Goal: Find specific page/section: Find specific page/section

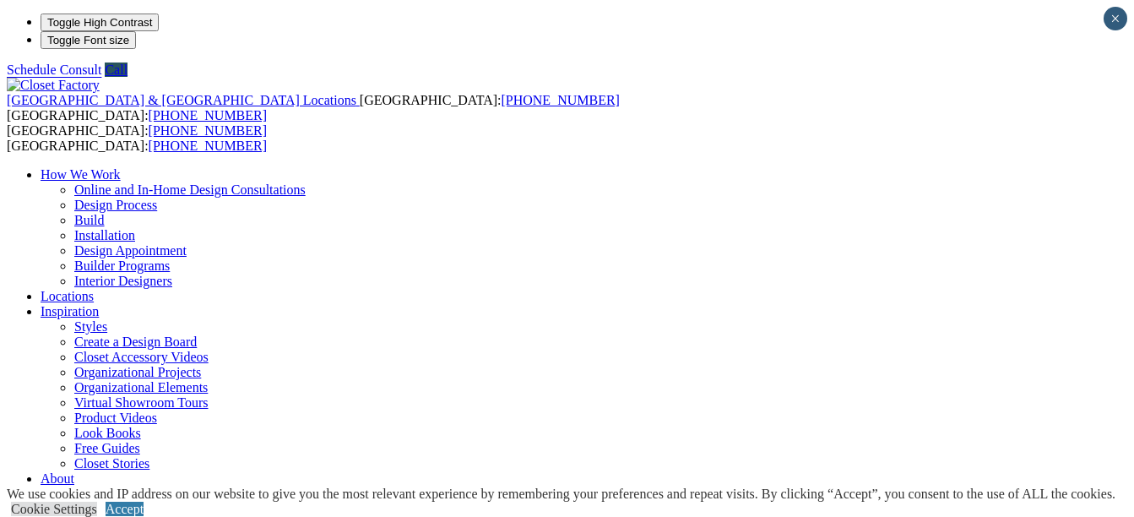
type input "*****"
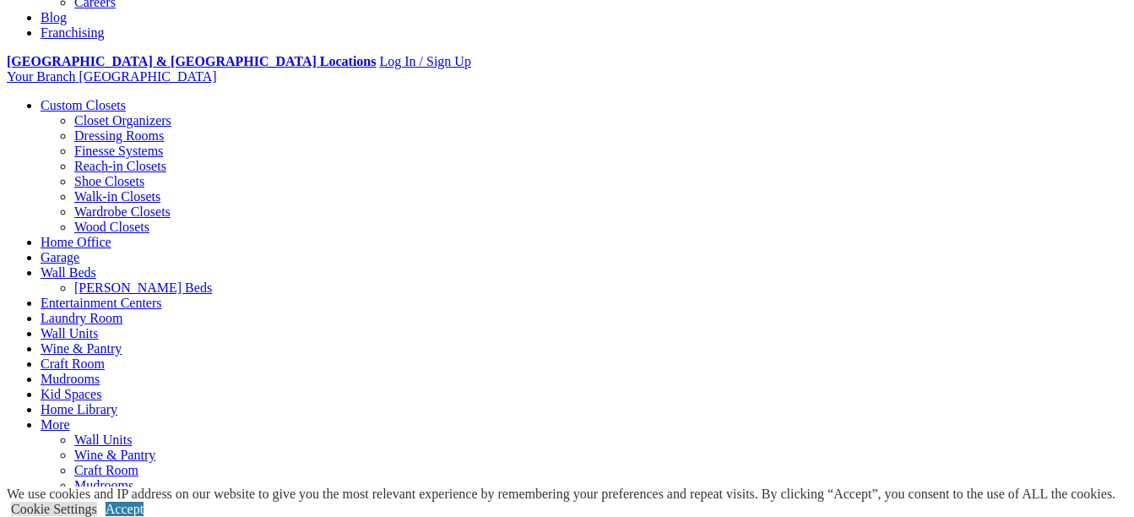
scroll to position [591, 0]
